Goal: Find specific page/section: Find specific page/section

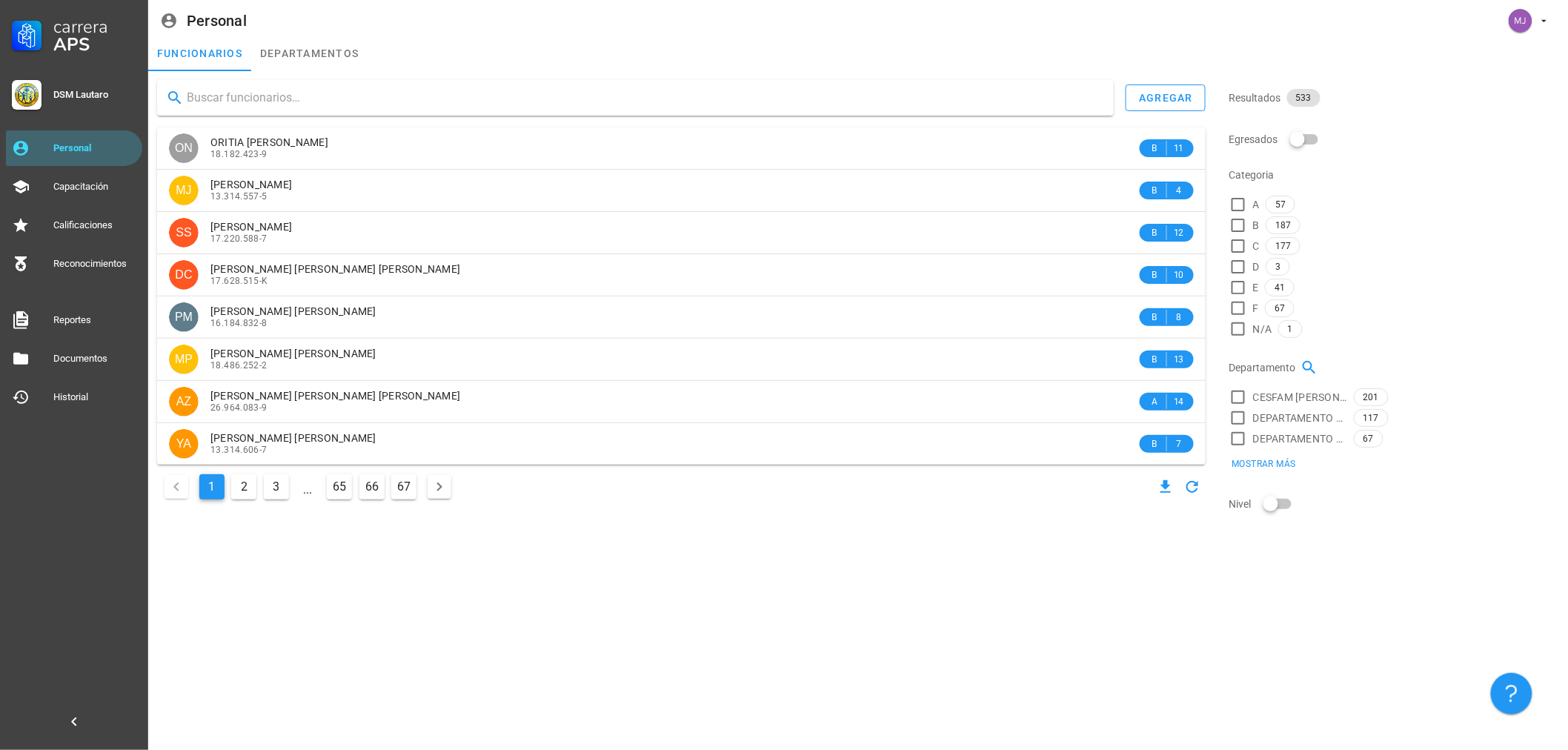
click at [262, 94] on input "text" at bounding box center [644, 98] width 915 height 24
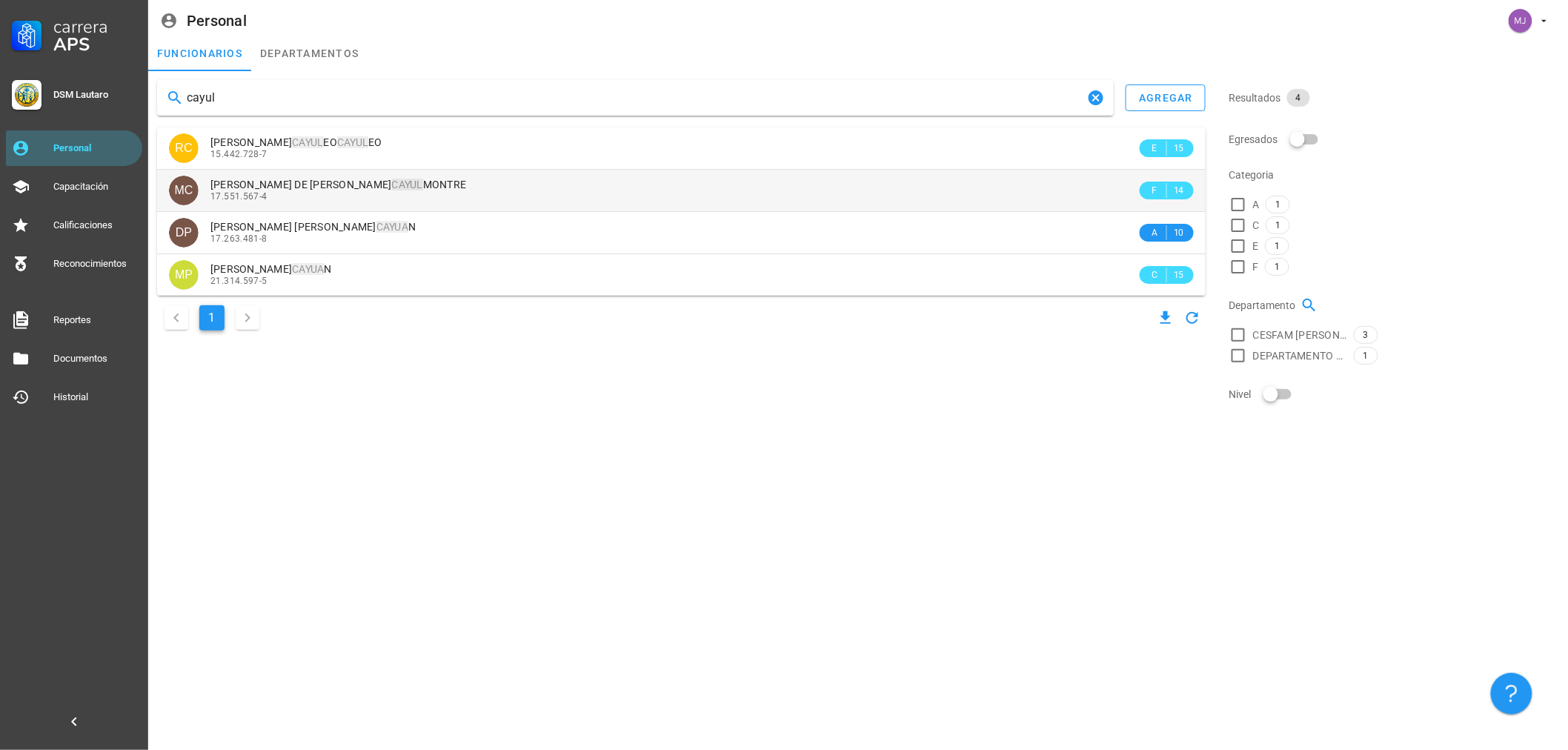
type input "cayul"
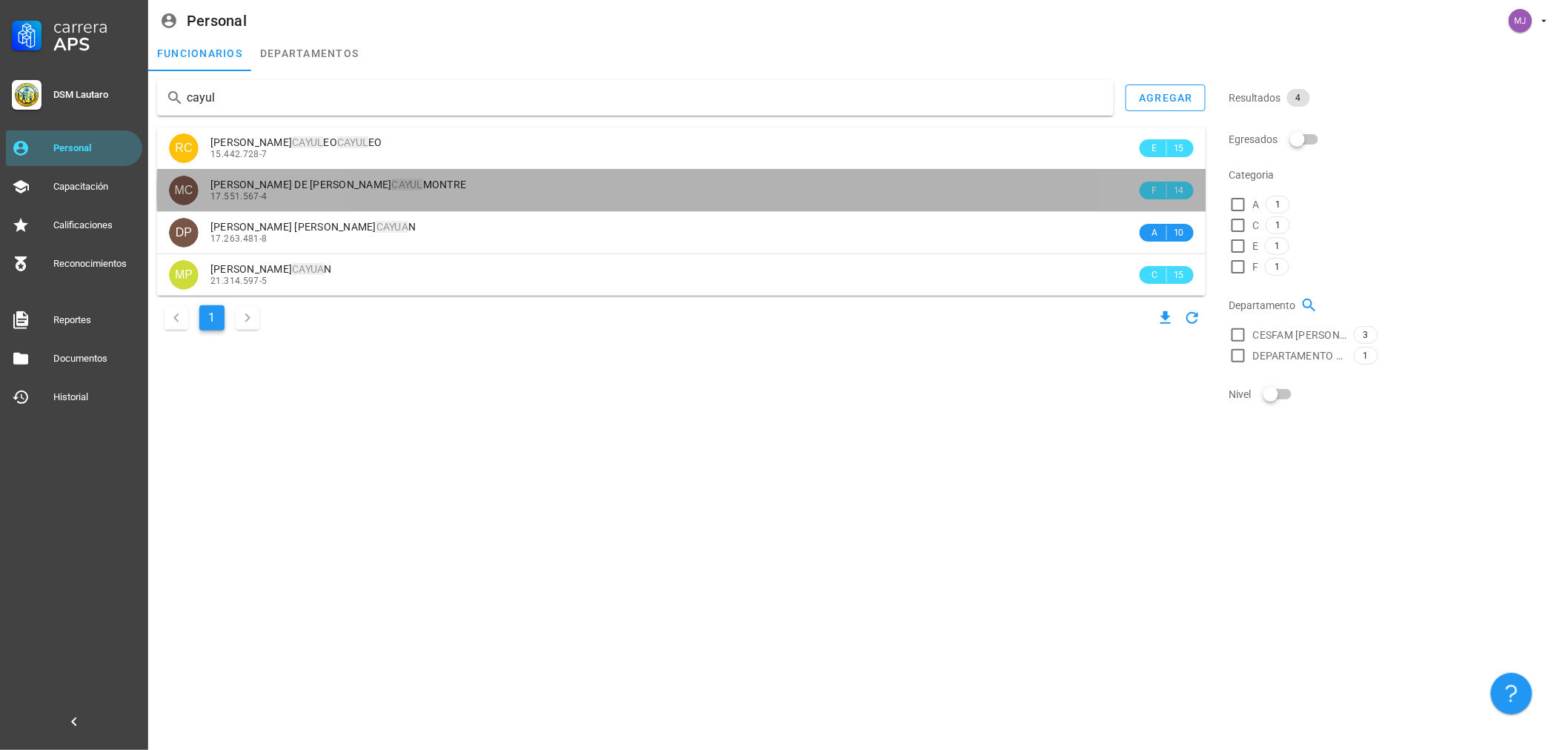
click at [392, 180] on mark "CAYUL" at bounding box center [408, 184] width 32 height 12
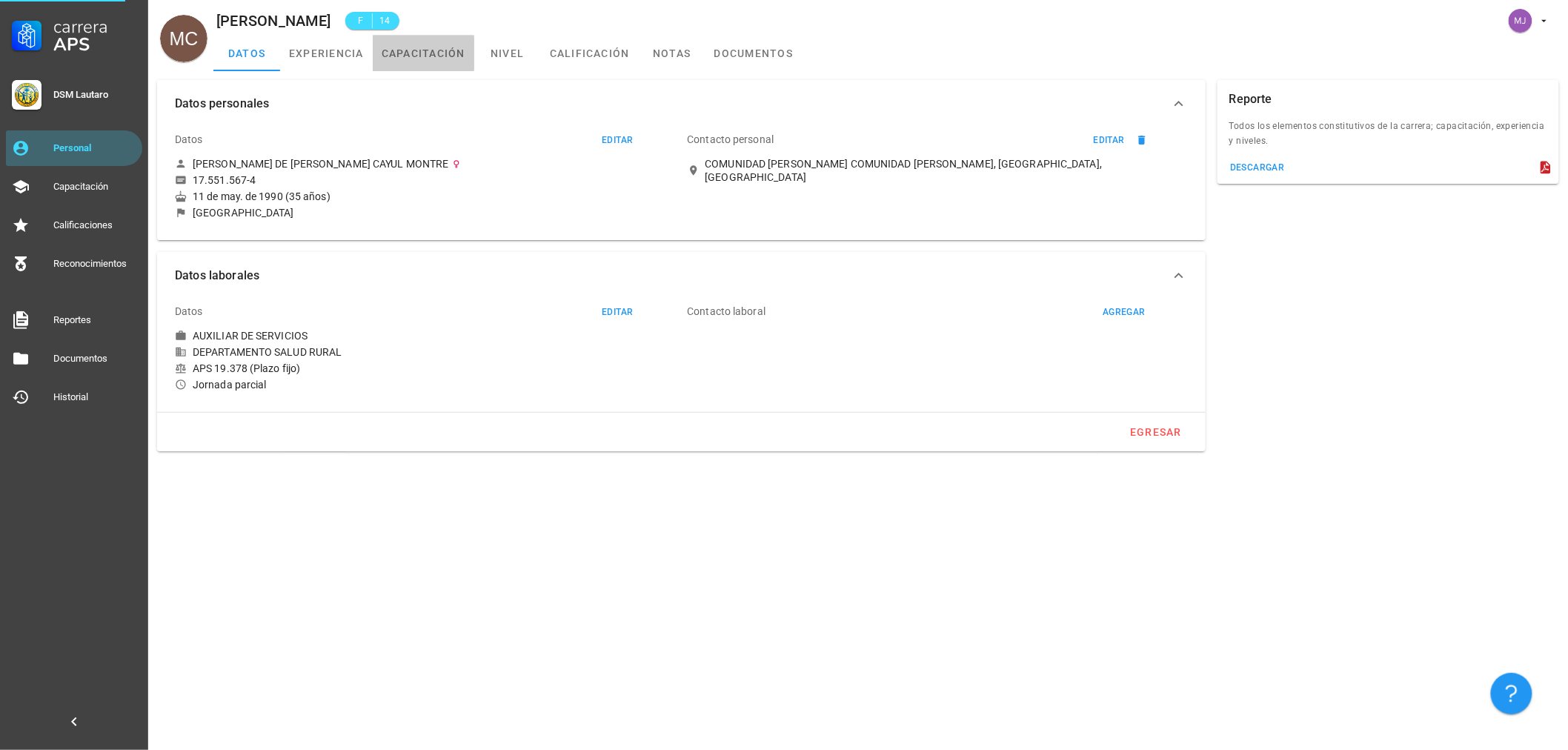
click at [421, 58] on link "capacitación" at bounding box center [423, 53] width 101 height 36
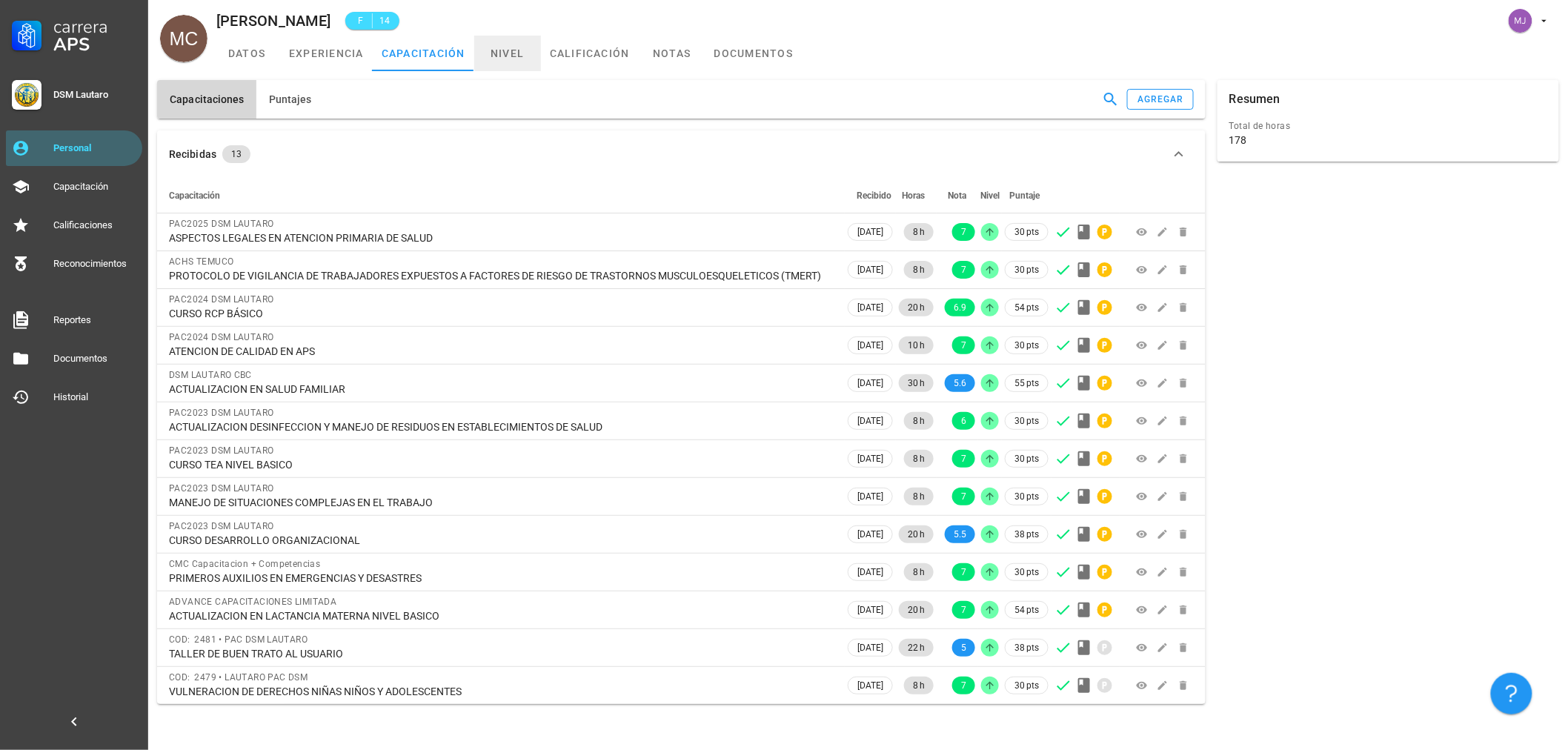
click at [509, 61] on link "nivel" at bounding box center [508, 53] width 66 height 36
